Goal: Task Accomplishment & Management: Use online tool/utility

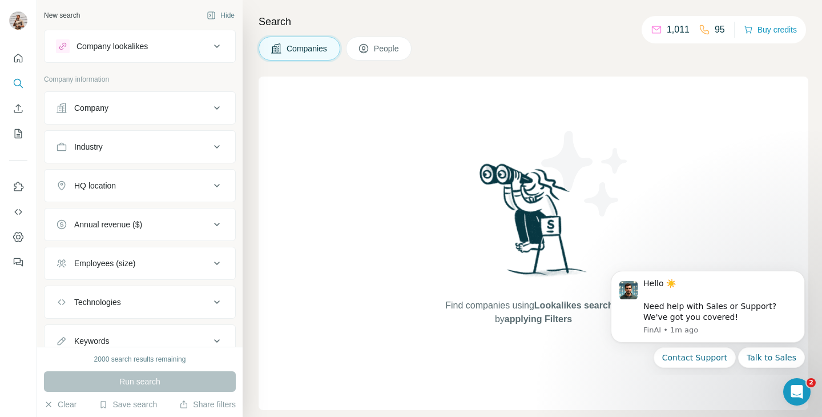
click at [676, 30] on p "1,011" at bounding box center [678, 30] width 23 height 14
click at [671, 31] on p "1,011" at bounding box center [678, 30] width 23 height 14
click at [651, 35] on icon at bounding box center [656, 29] width 11 height 11
